Goal: Book appointment/travel/reservation

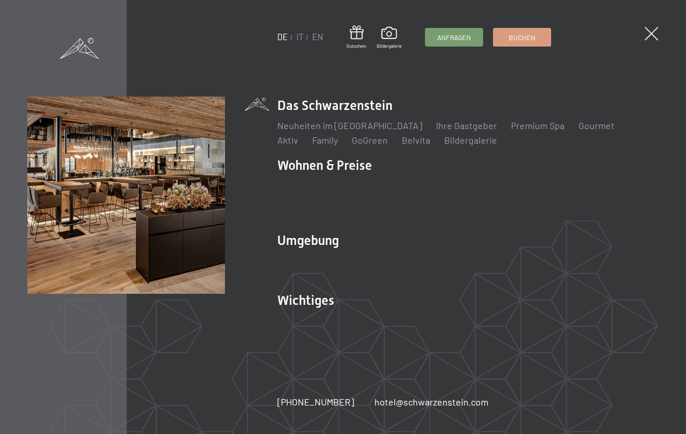
click at [469, 40] on span "Anfragen" at bounding box center [454, 38] width 34 height 10
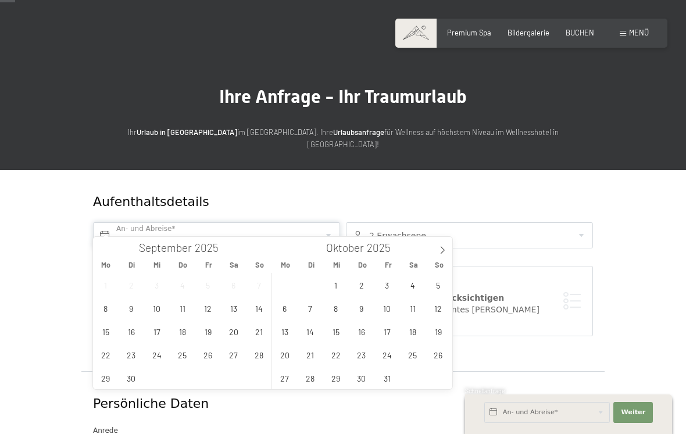
scroll to position [42, 0]
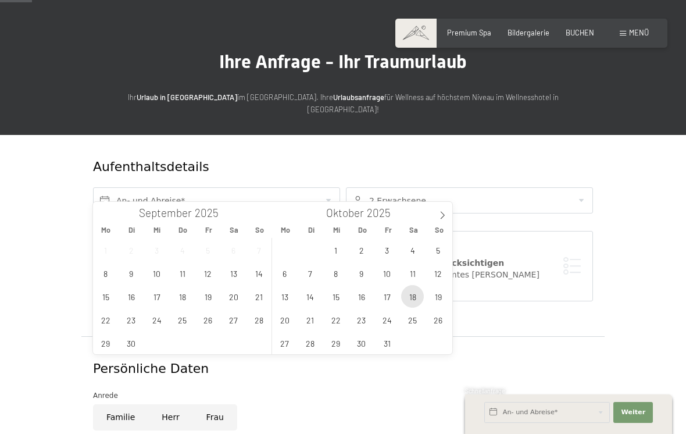
click at [411, 298] on span "18" at bounding box center [412, 296] width 23 height 23
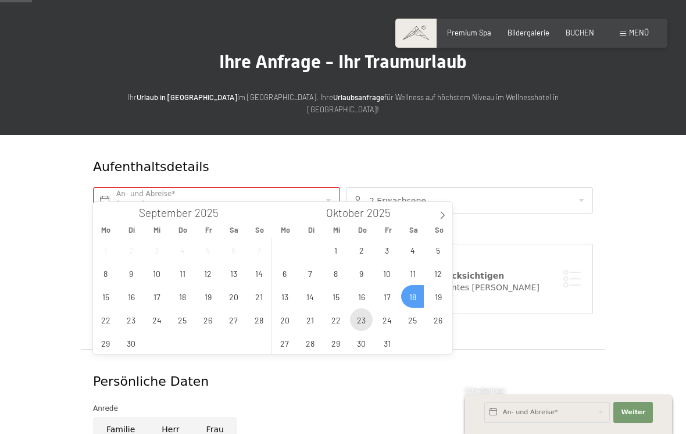
click at [359, 319] on span "23" at bounding box center [361, 319] width 23 height 23
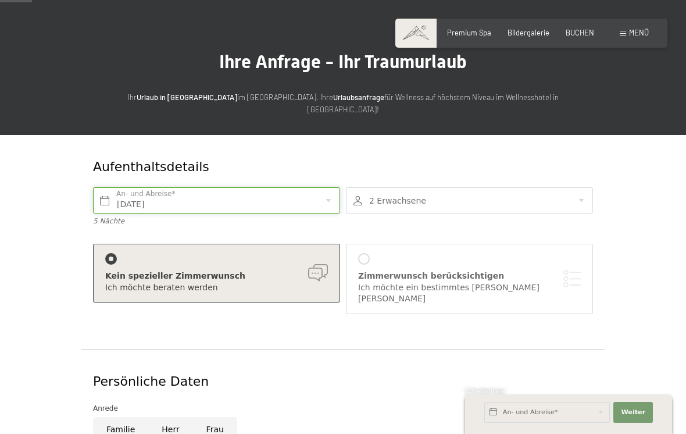
type input "Sa. 18.10.2025 - Do. 23.10.2025"
click at [374, 253] on div "Zimmerwunsch berücksichtigen Ich möchte ein bestimmtes Zimmer wählen" at bounding box center [469, 279] width 223 height 52
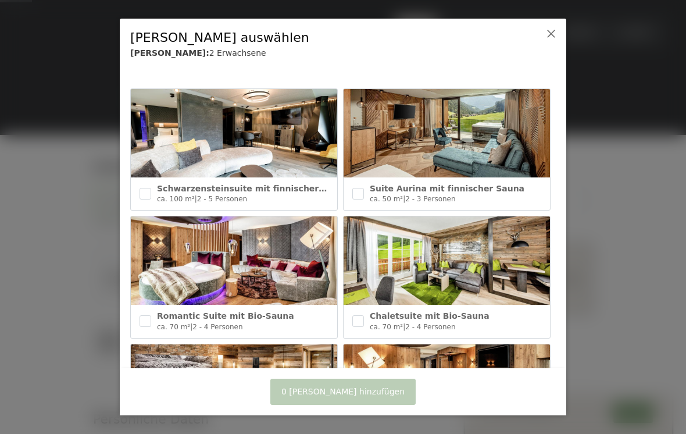
click at [352, 191] on input "checkbox" at bounding box center [358, 194] width 12 height 12
checkbox input "true"
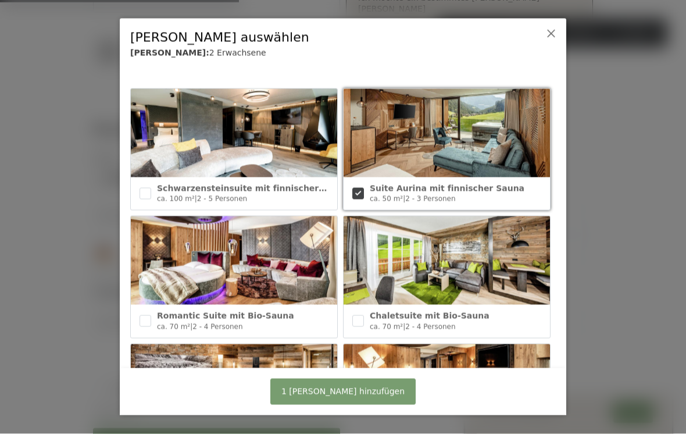
scroll to position [333, 0]
click at [382, 402] on button "1 Zimmer hinzufügen" at bounding box center [342, 392] width 145 height 26
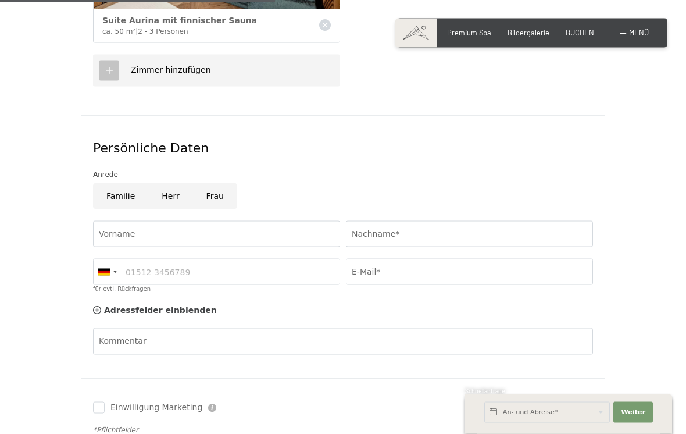
scroll to position [480, 0]
click at [170, 183] on input "Herr" at bounding box center [170, 196] width 44 height 26
radio input "true"
click at [143, 220] on input "Vorname" at bounding box center [216, 233] width 247 height 26
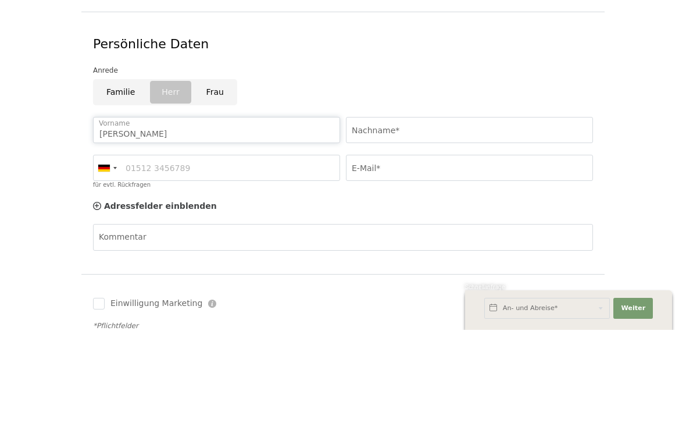
type input "Ralf"
click at [388, 221] on input "Nachname*" at bounding box center [469, 234] width 247 height 26
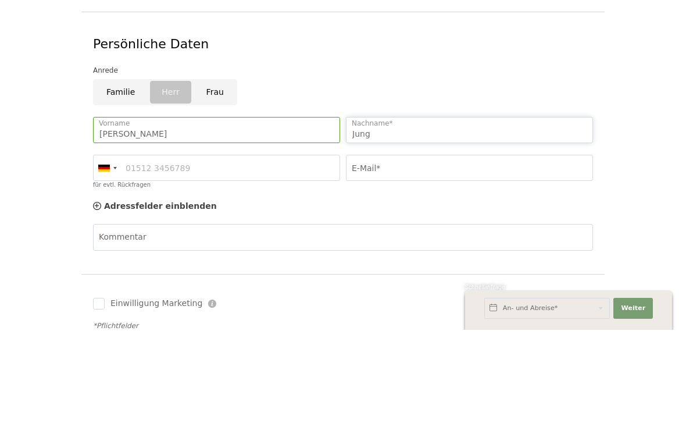
type input "Jung"
click at [417, 259] on input "E-Mail*" at bounding box center [469, 272] width 247 height 26
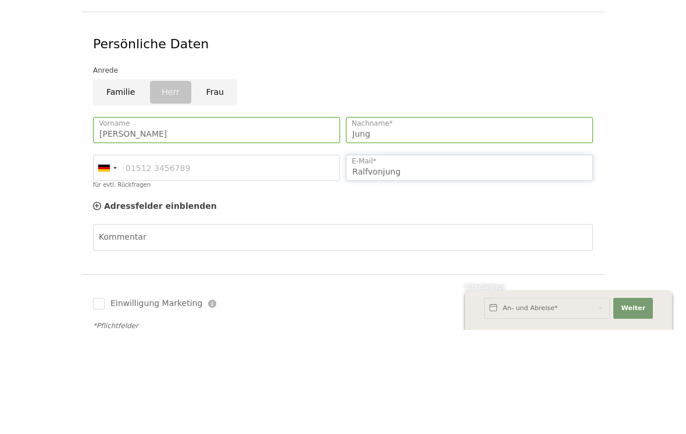
type input "Ralfvonjungh"
